Goal: Navigation & Orientation: Find specific page/section

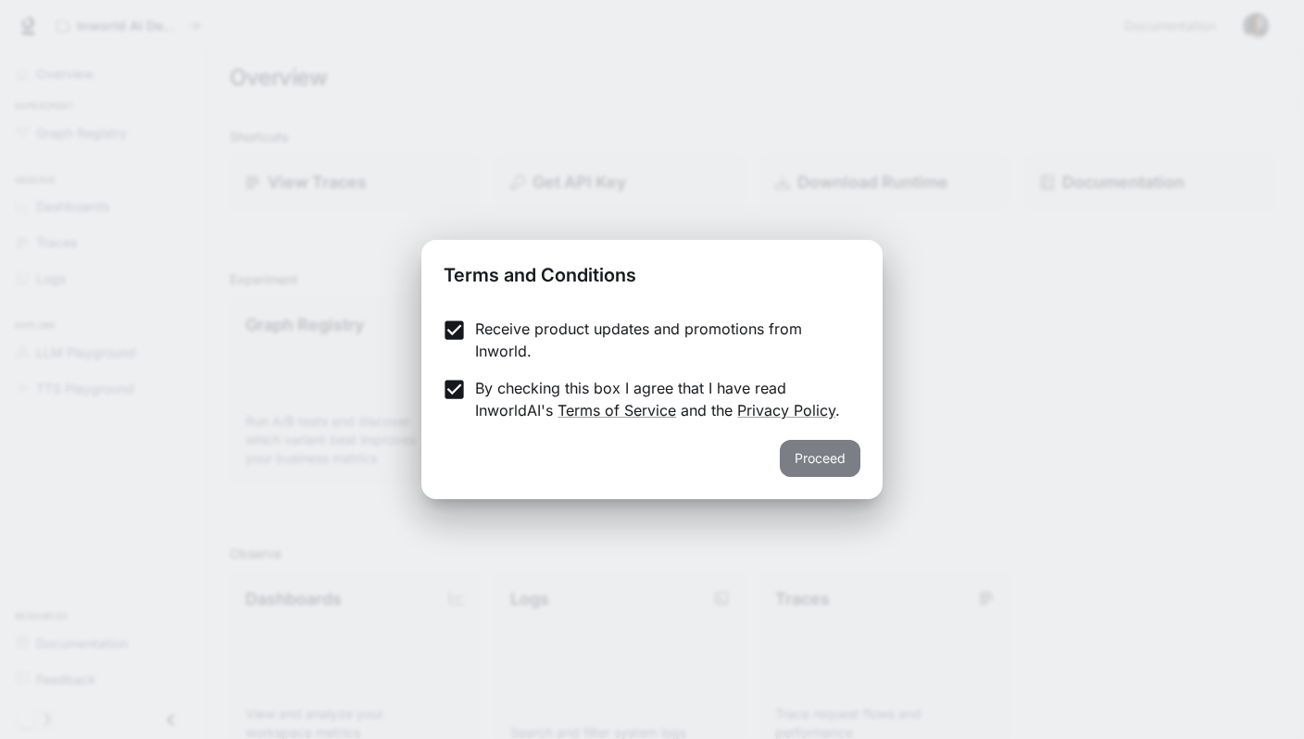
click at [817, 451] on button "Proceed" at bounding box center [820, 458] width 81 height 37
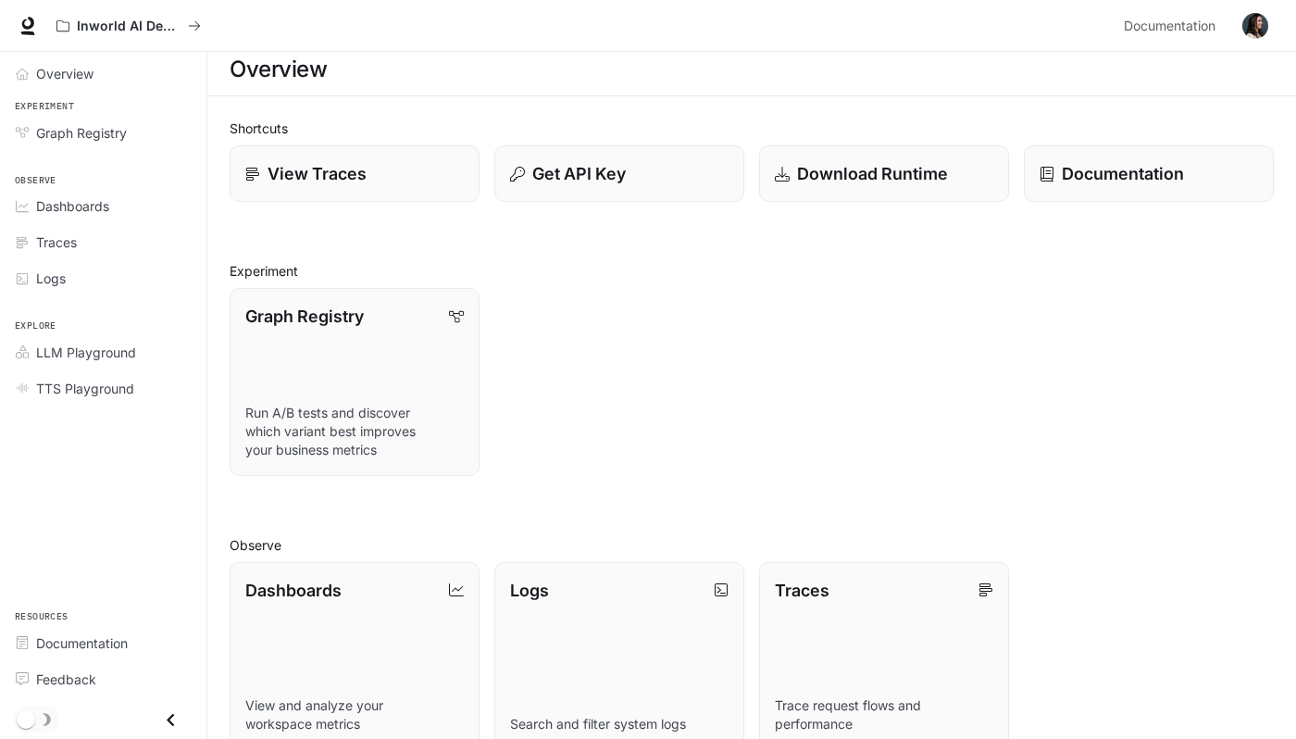
scroll to position [11, 0]
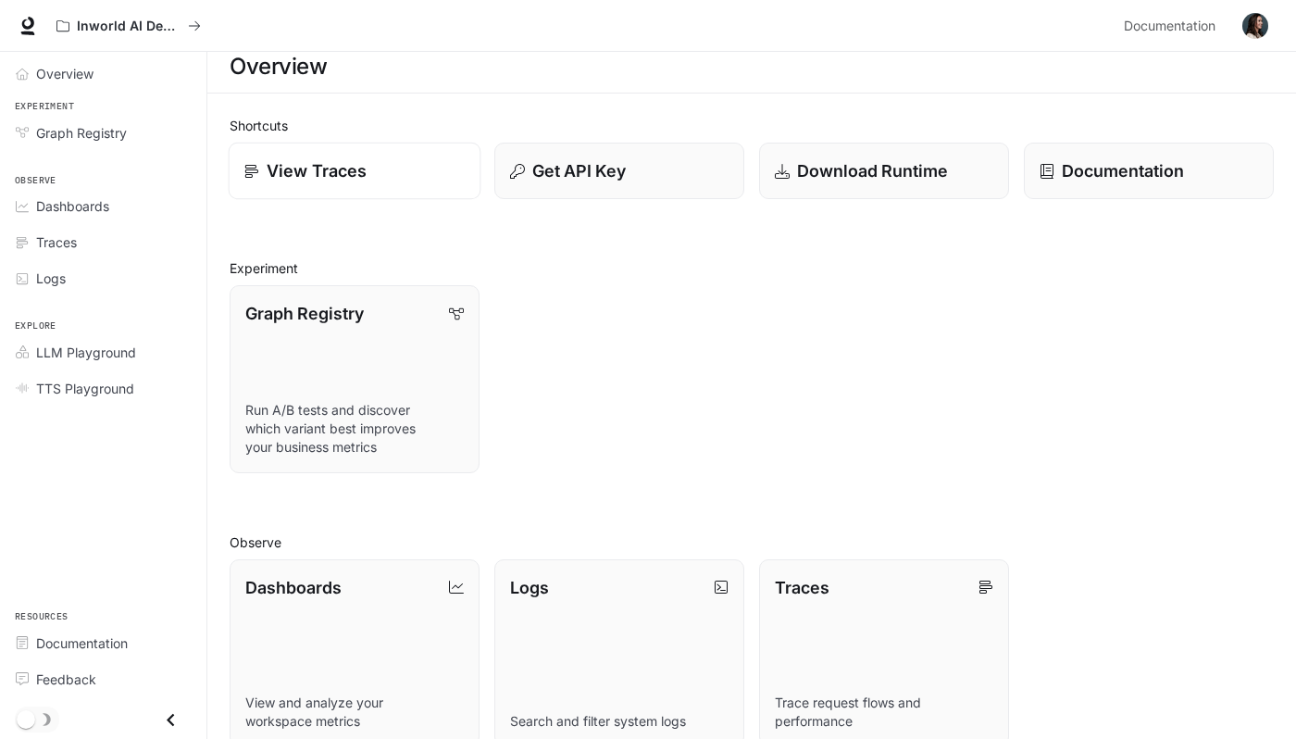
click at [341, 162] on p "View Traces" at bounding box center [317, 170] width 100 height 25
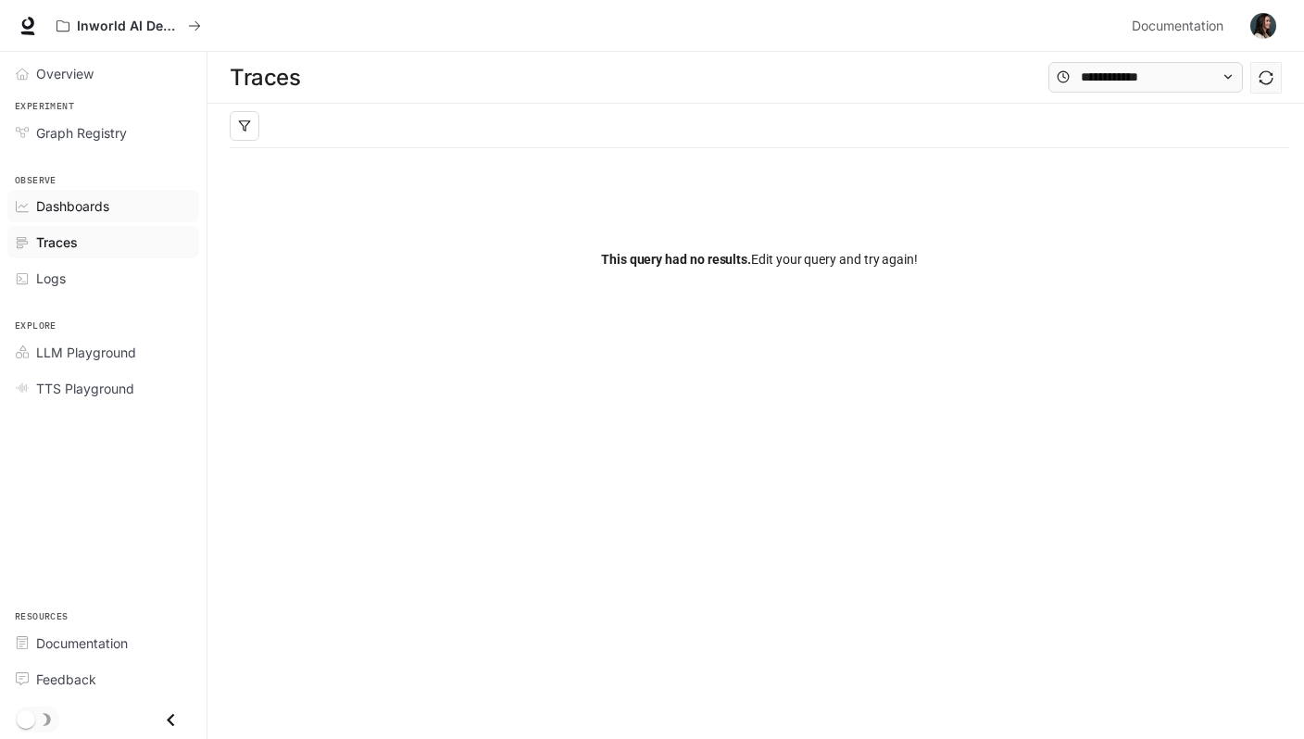
click at [110, 196] on div "Dashboards" at bounding box center [113, 205] width 155 height 19
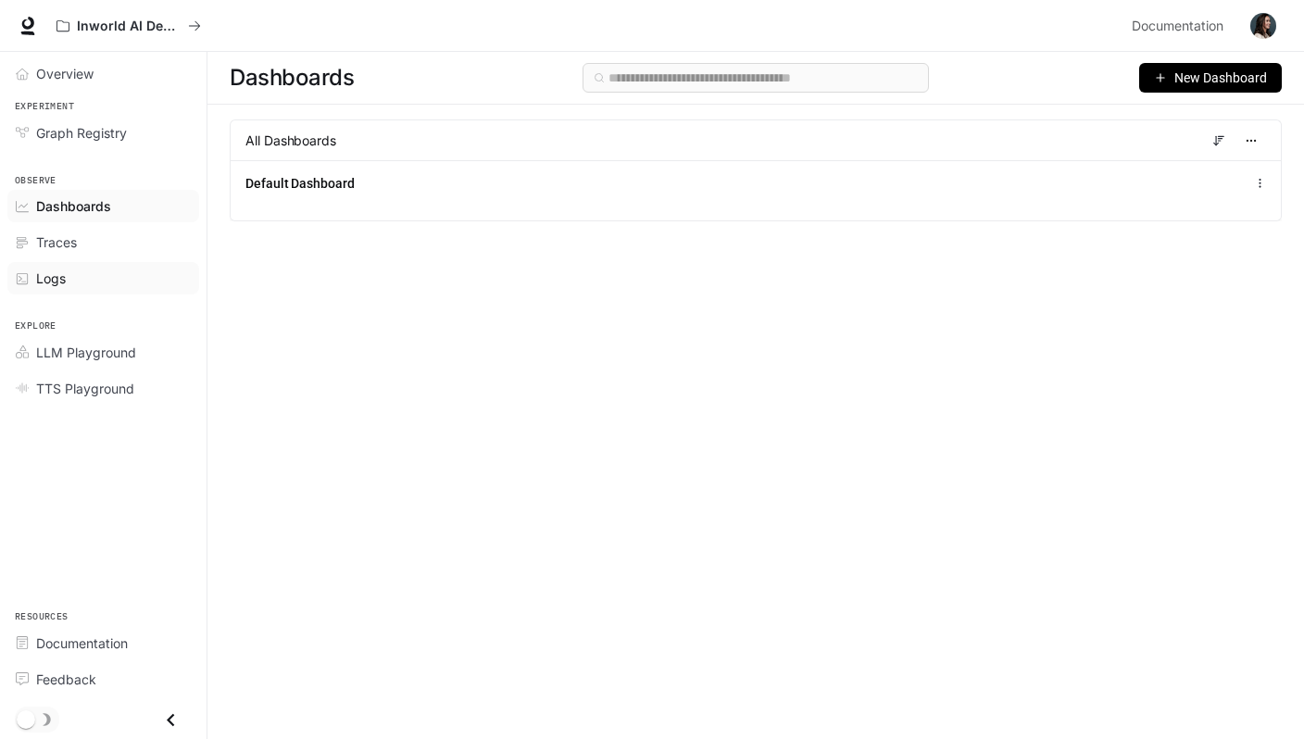
click at [79, 288] on div "Logs" at bounding box center [113, 278] width 155 height 19
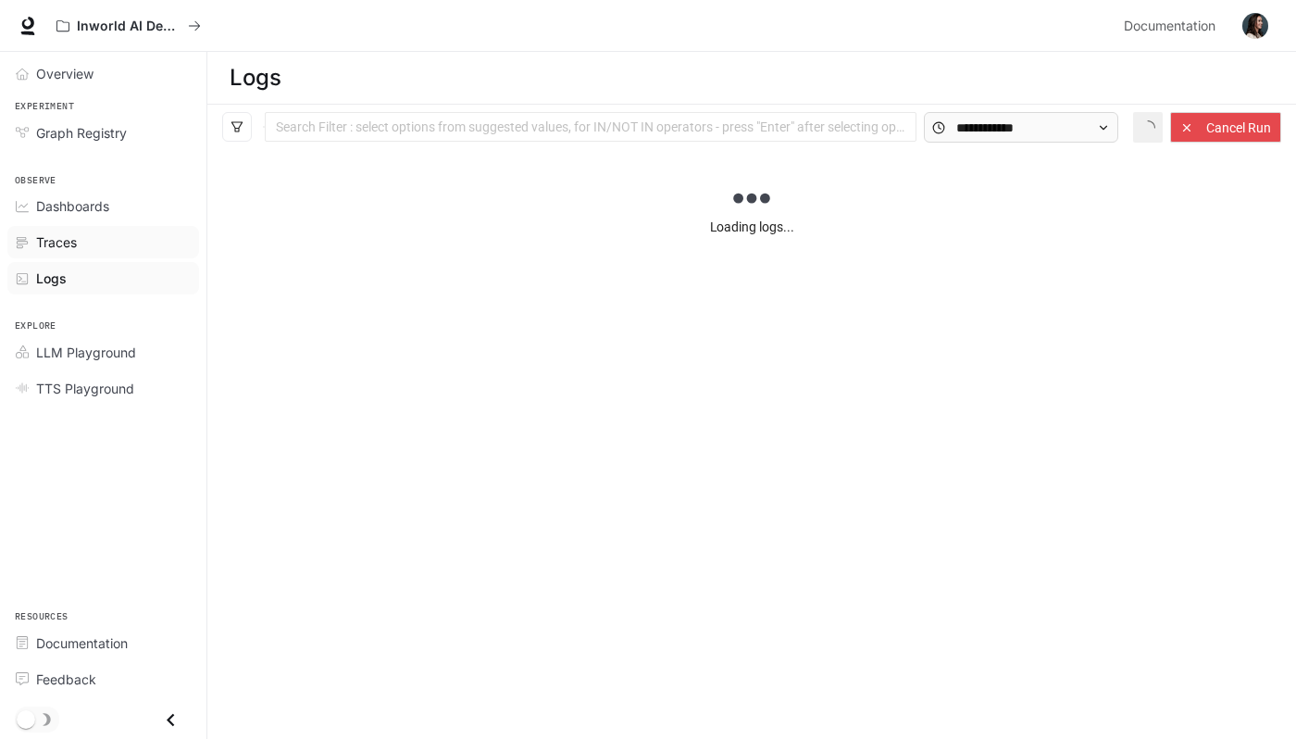
click at [79, 248] on div "Traces" at bounding box center [113, 241] width 155 height 19
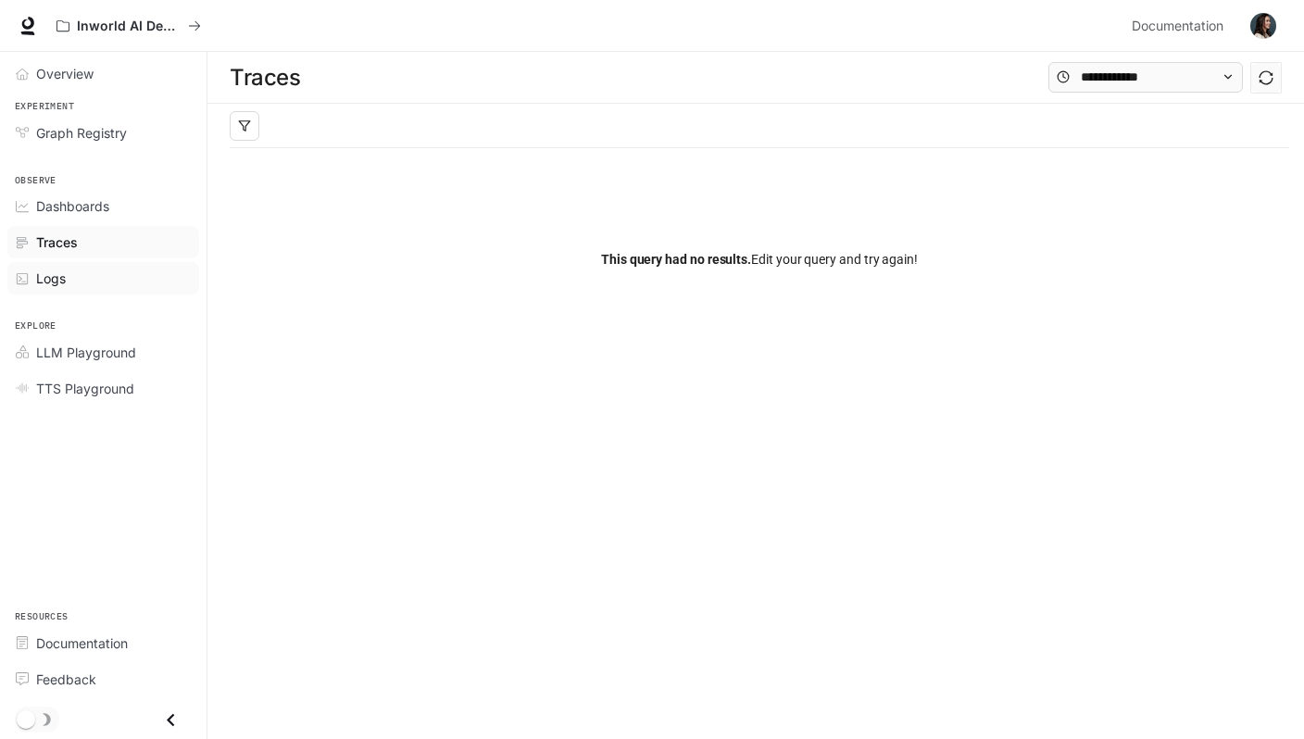
click at [71, 271] on div "Logs" at bounding box center [113, 278] width 155 height 19
